Goal: Information Seeking & Learning: Understand process/instructions

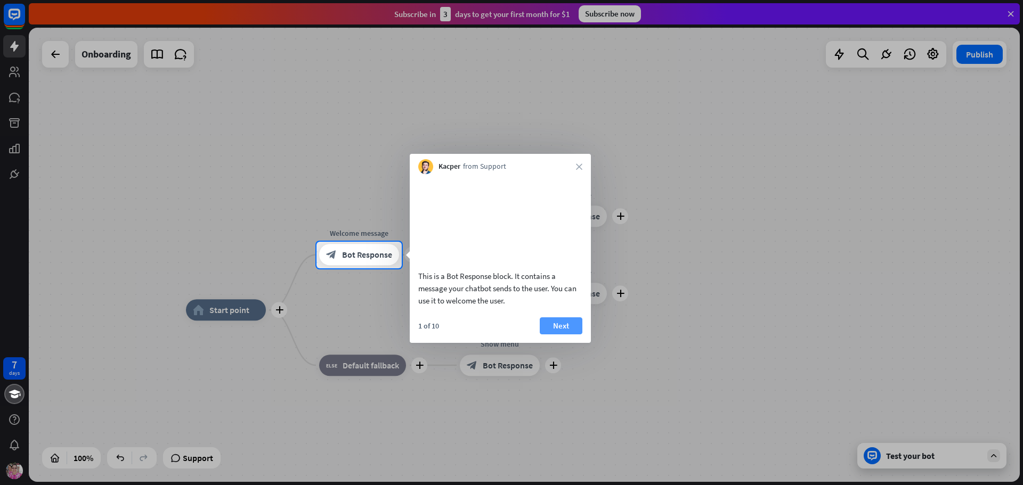
click at [564, 335] on button "Next" at bounding box center [561, 326] width 43 height 17
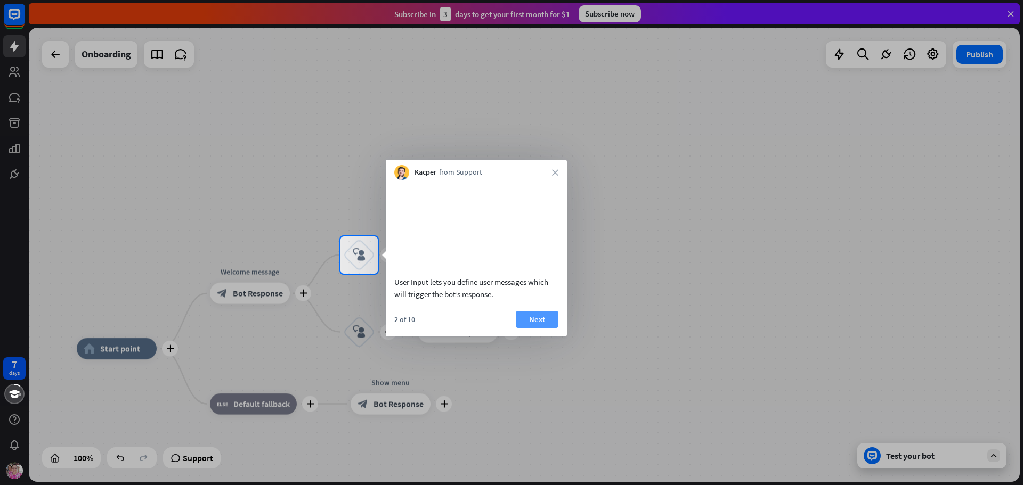
click at [538, 328] on button "Next" at bounding box center [537, 319] width 43 height 17
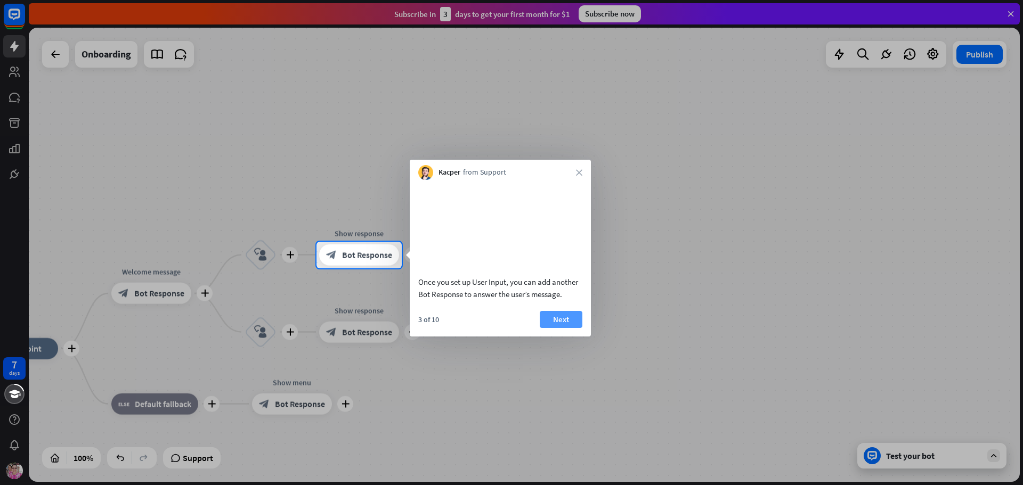
click at [548, 328] on button "Next" at bounding box center [561, 319] width 43 height 17
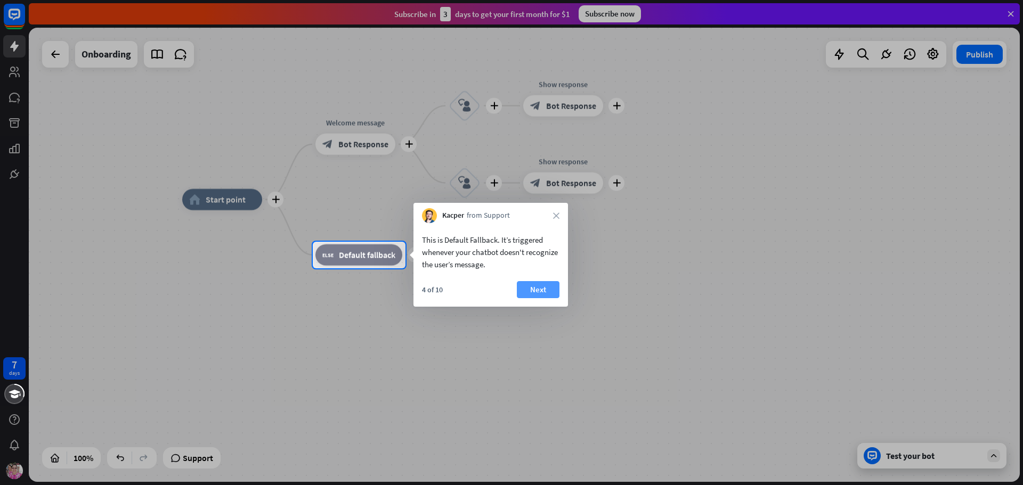
click at [543, 291] on button "Next" at bounding box center [538, 289] width 43 height 17
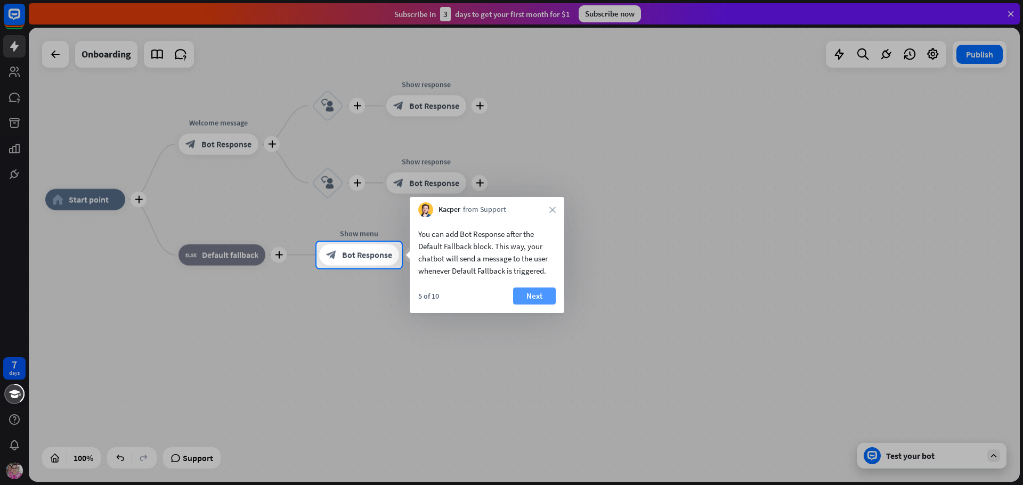
click at [546, 294] on button "Next" at bounding box center [534, 296] width 43 height 17
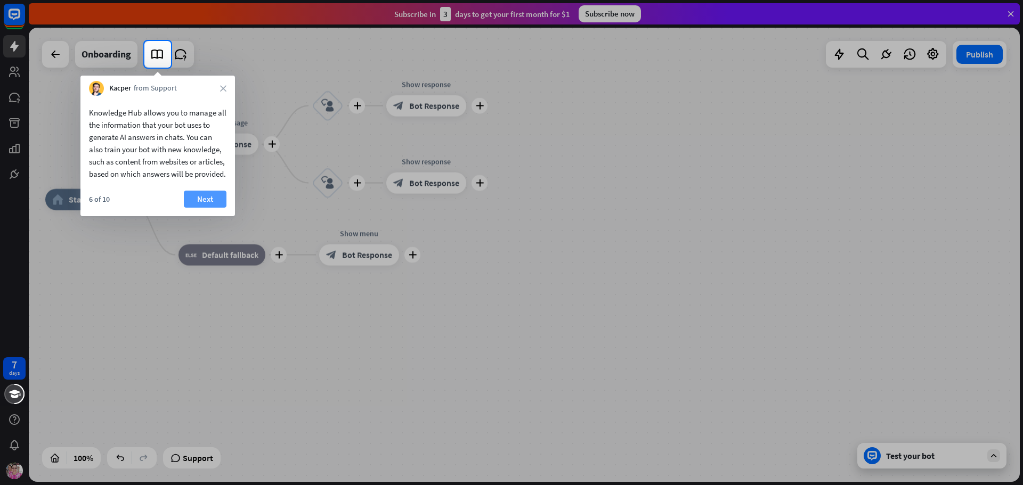
click at [215, 208] on button "Next" at bounding box center [205, 199] width 43 height 17
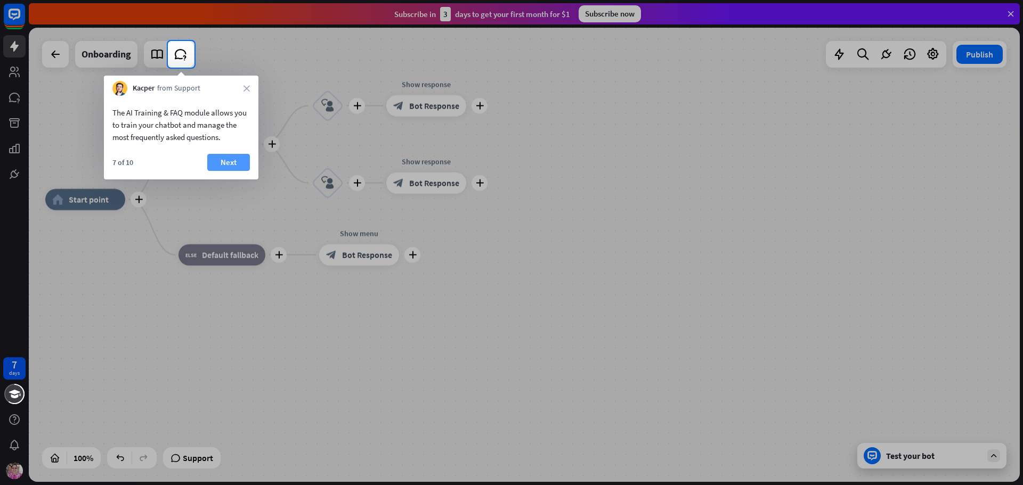
click at [226, 161] on button "Next" at bounding box center [228, 162] width 43 height 17
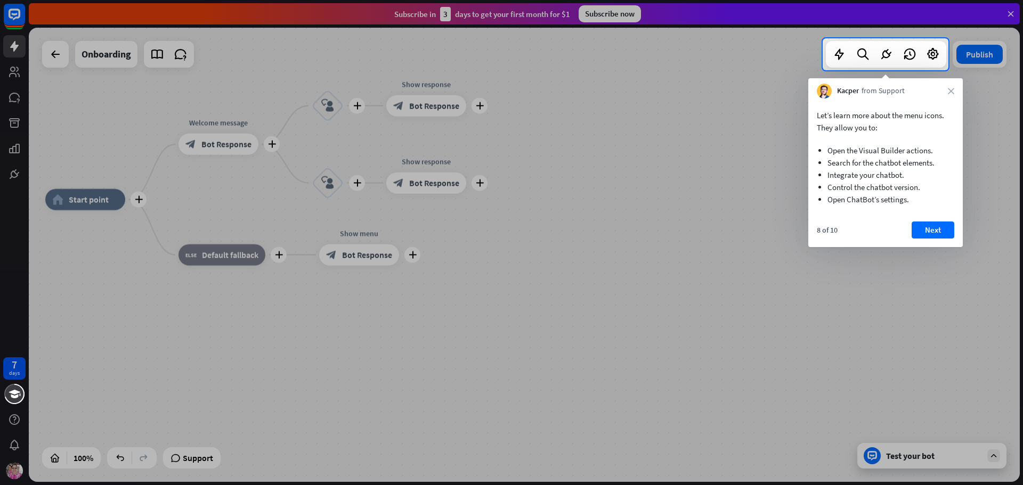
click at [949, 229] on button "Next" at bounding box center [933, 230] width 43 height 17
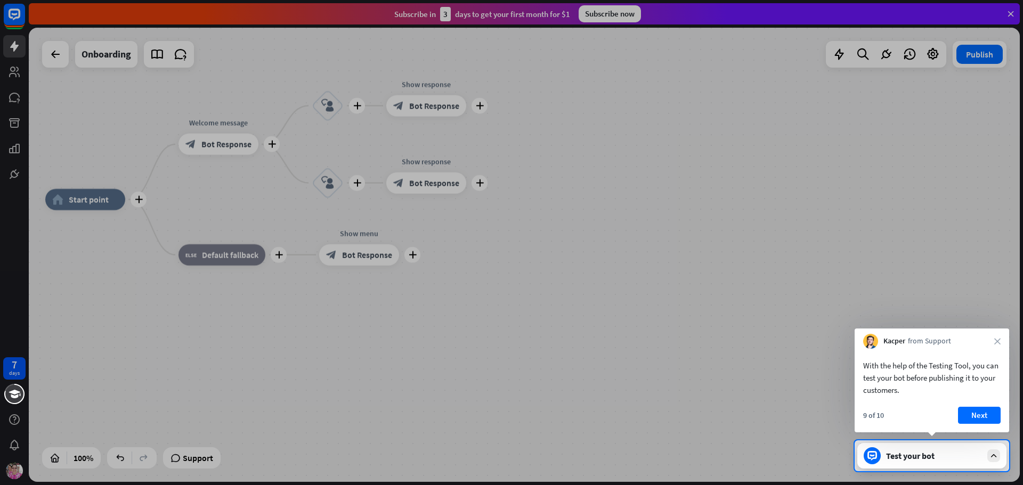
click at [996, 415] on button "Next" at bounding box center [979, 415] width 43 height 17
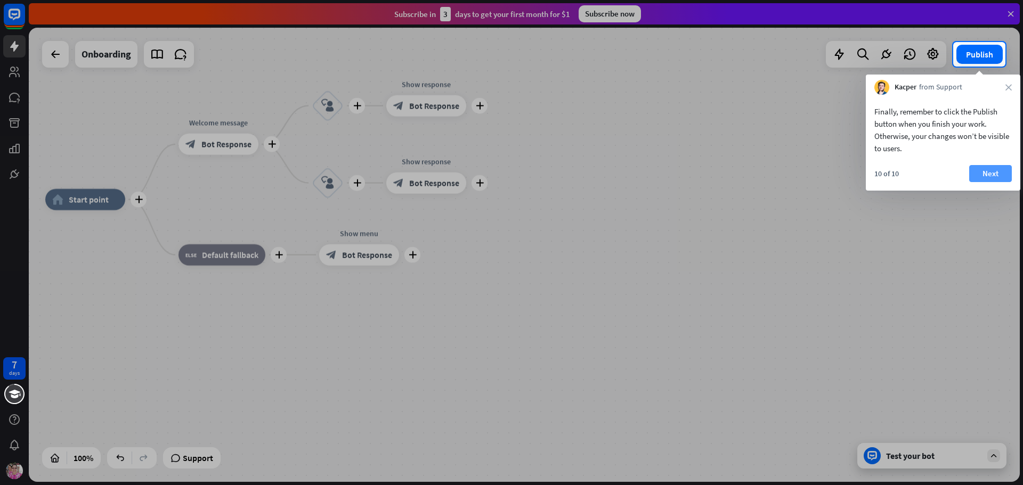
click at [996, 173] on button "Next" at bounding box center [990, 173] width 43 height 17
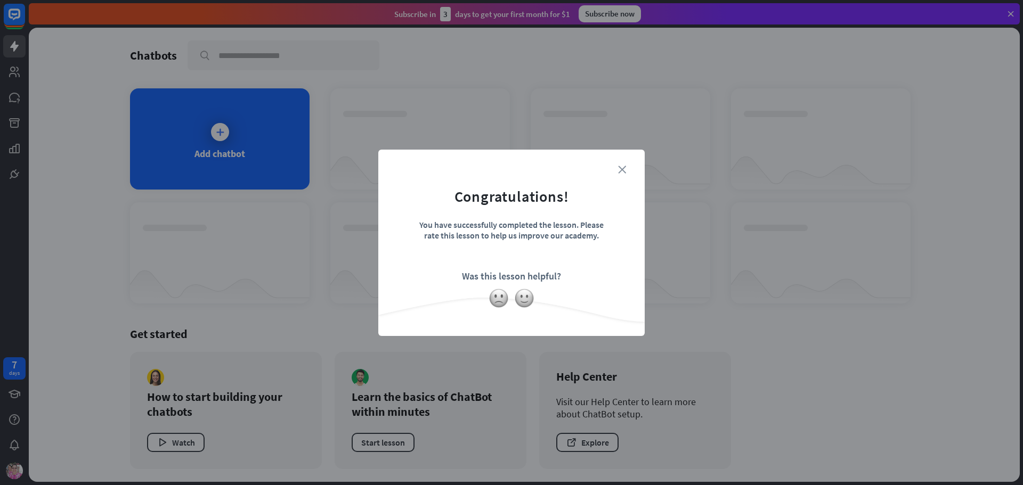
click at [622, 166] on icon "close" at bounding box center [622, 170] width 8 height 8
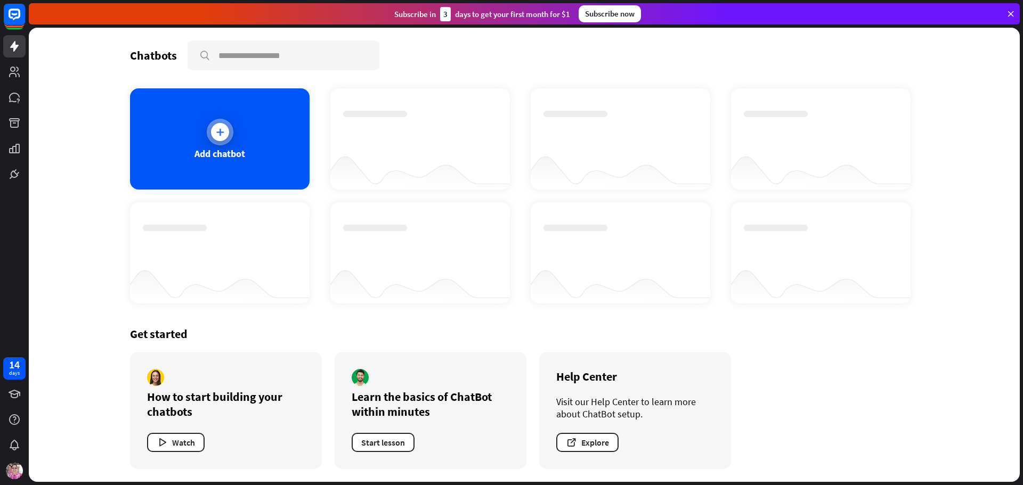
click at [217, 124] on div at bounding box center [220, 132] width 18 height 18
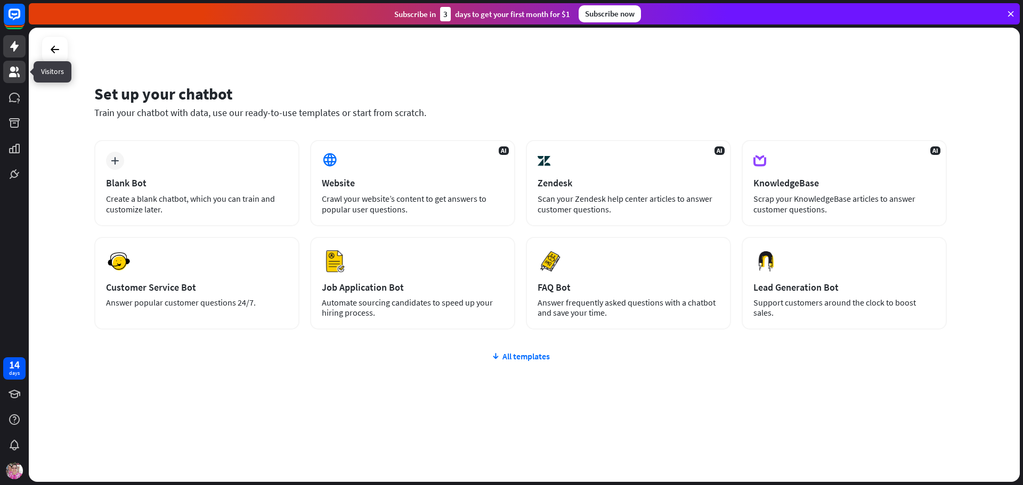
click at [14, 70] on icon at bounding box center [14, 72] width 11 height 11
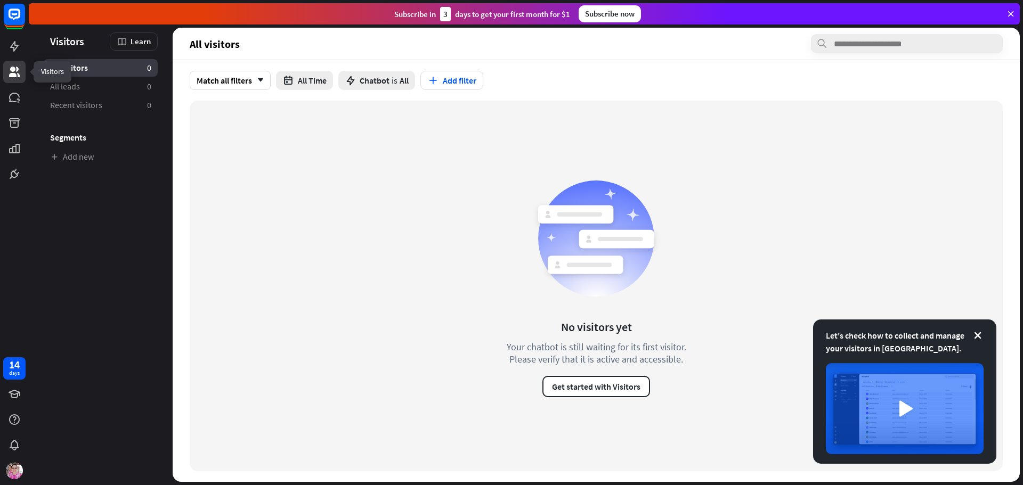
click at [14, 70] on icon at bounding box center [14, 72] width 11 height 11
